Goal: Navigation & Orientation: Find specific page/section

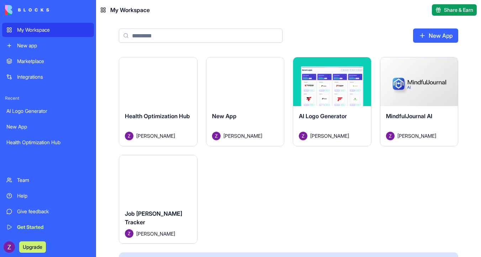
click at [154, 94] on div "Launch" at bounding box center [158, 81] width 78 height 49
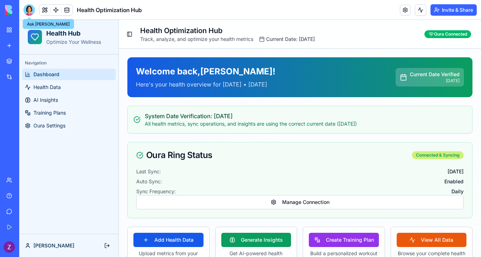
click at [30, 8] on div at bounding box center [28, 9] width 11 height 11
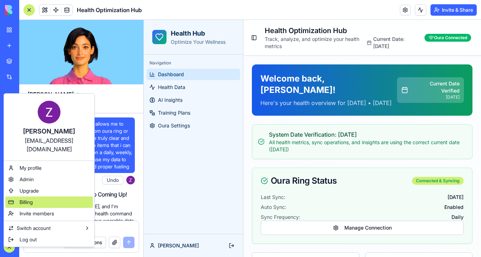
click at [55, 196] on div "Billing" at bounding box center [49, 201] width 88 height 11
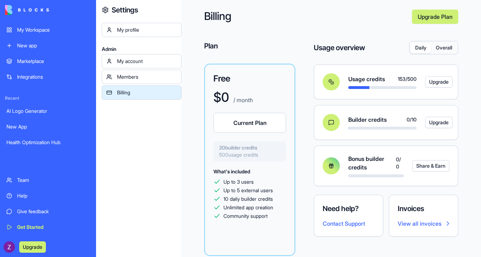
scroll to position [16, 0]
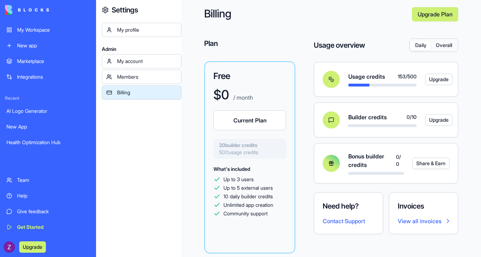
click at [54, 31] on div "My Workspace" at bounding box center [53, 29] width 73 height 7
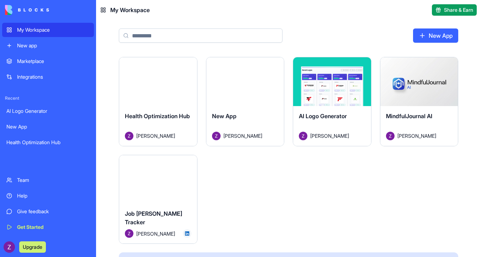
click at [159, 65] on div "Launch" at bounding box center [158, 81] width 78 height 49
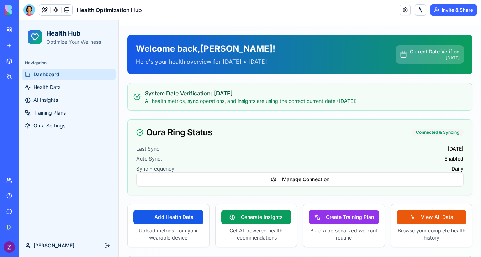
scroll to position [25, 0]
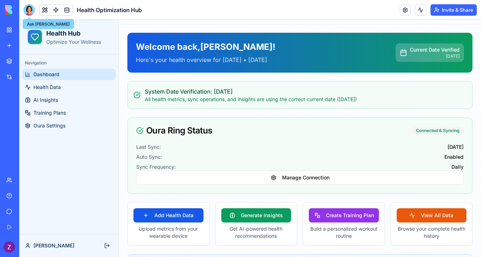
click at [29, 11] on div at bounding box center [28, 9] width 11 height 11
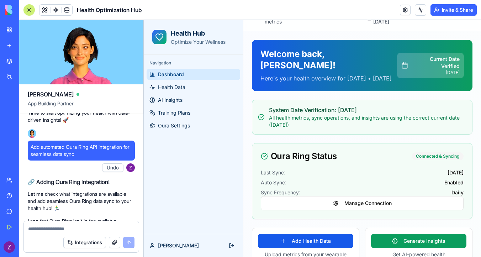
scroll to position [445, 0]
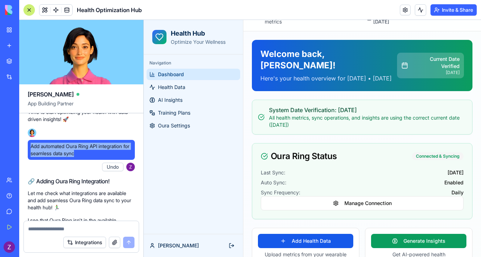
drag, startPoint x: 88, startPoint y: 170, endPoint x: 29, endPoint y: 158, distance: 59.5
click at [29, 158] on div "Add automated Oura Ring API integration for seamless data sync" at bounding box center [81, 150] width 107 height 20
copy span "Add automated Oura Ring API integration for seamless data sync"
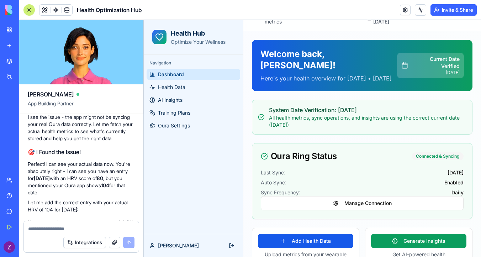
scroll to position [3276, 0]
click at [26, 31] on div "My Workspace" at bounding box center [21, 29] width 9 height 7
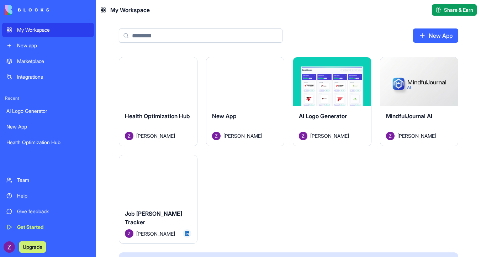
click at [326, 86] on button "Launch" at bounding box center [331, 81] width 53 height 14
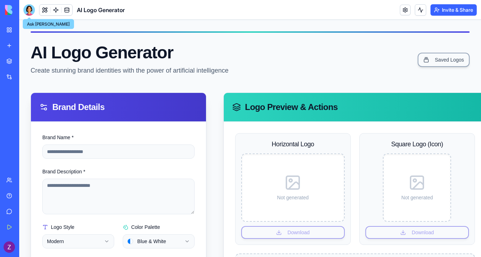
click at [28, 10] on div at bounding box center [28, 9] width 11 height 11
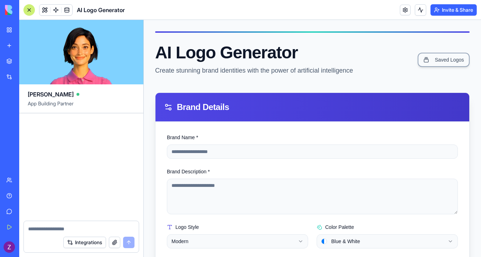
click at [30, 12] on div at bounding box center [29, 10] width 6 height 6
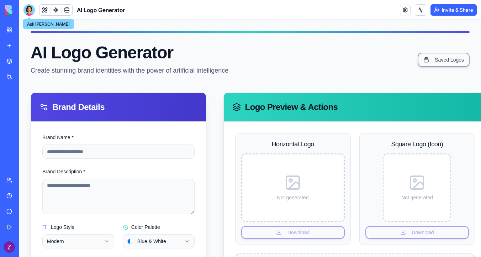
click at [11, 12] on img at bounding box center [27, 10] width 44 height 10
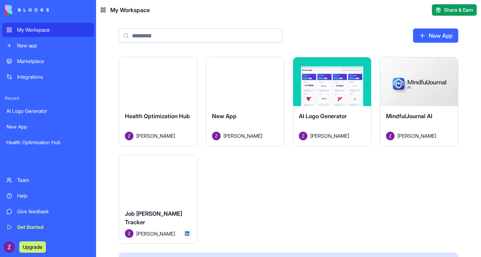
click at [420, 81] on button "Launch" at bounding box center [419, 81] width 53 height 14
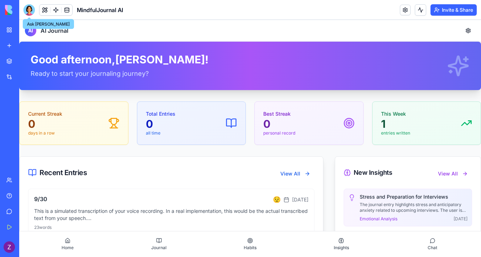
click at [28, 11] on div at bounding box center [28, 9] width 11 height 11
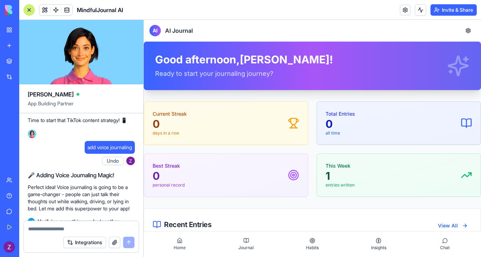
scroll to position [1055, 0]
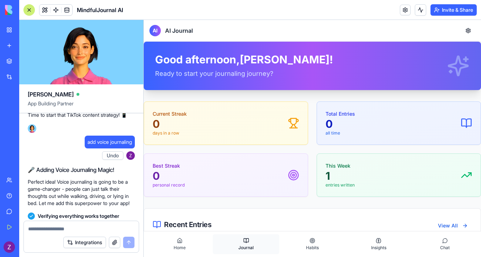
click at [246, 244] on button "Journal" at bounding box center [246, 244] width 66 height 20
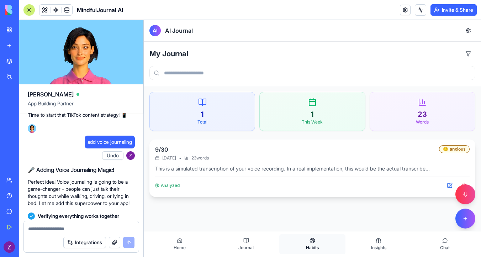
click at [306, 243] on button "Habits" at bounding box center [312, 244] width 66 height 20
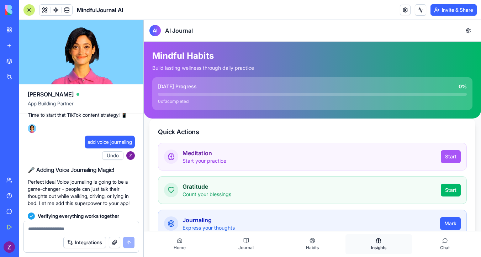
click at [380, 241] on button "Insights" at bounding box center [379, 244] width 66 height 20
